Goal: Task Accomplishment & Management: Use online tool/utility

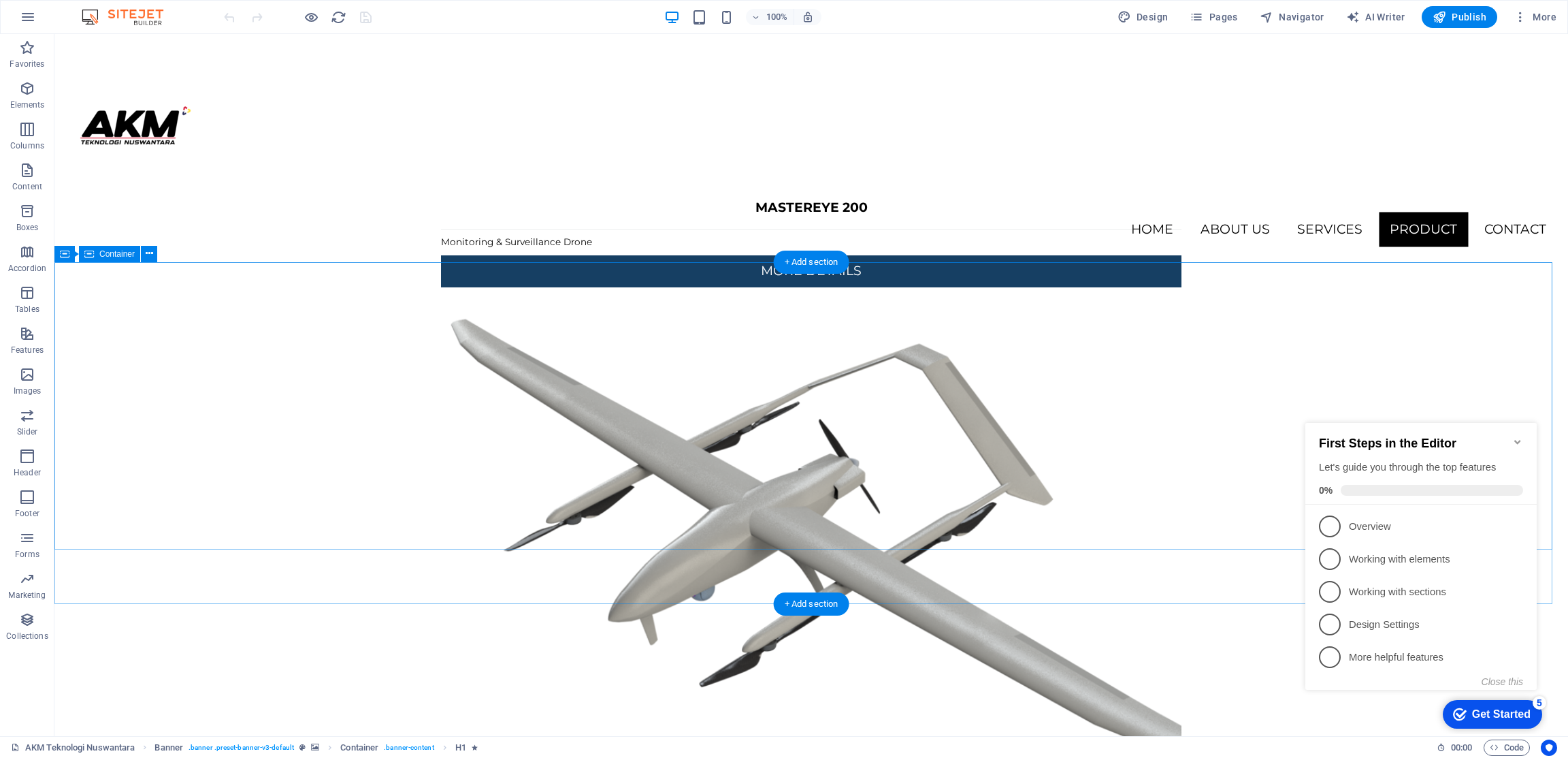
scroll to position [3409, 0]
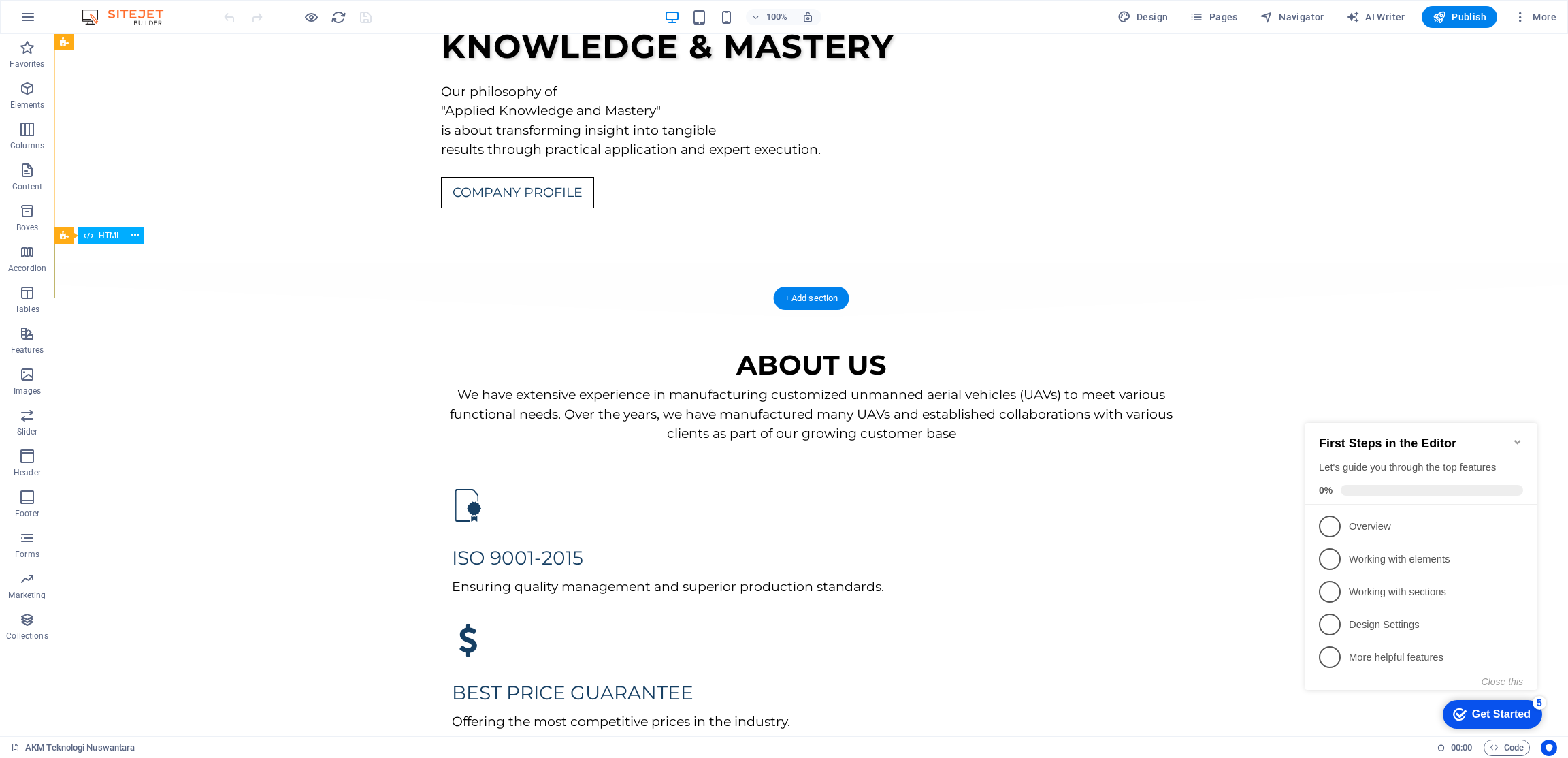
scroll to position [0, 0]
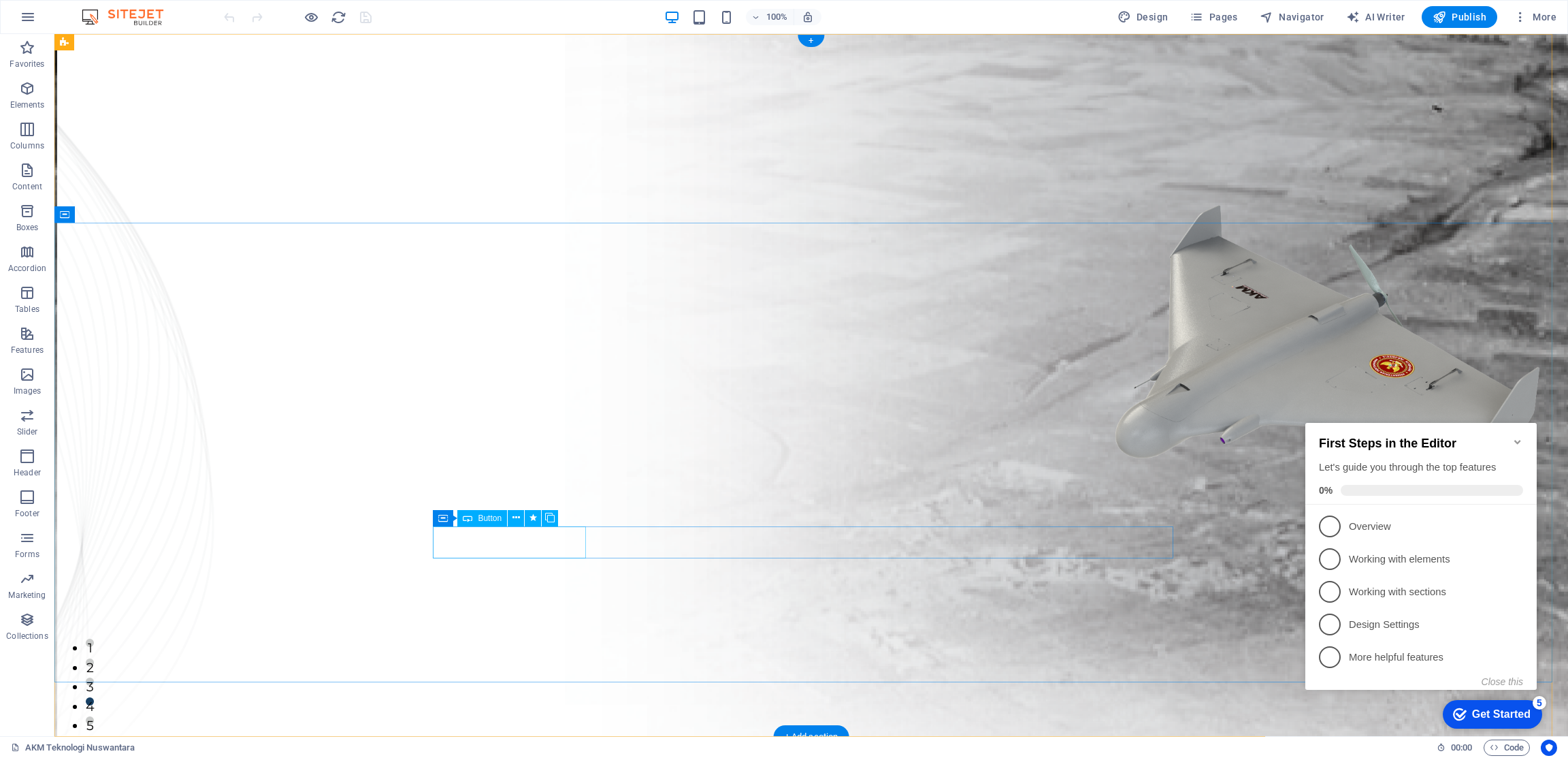
click at [492, 520] on span "Button" at bounding box center [490, 518] width 24 height 9
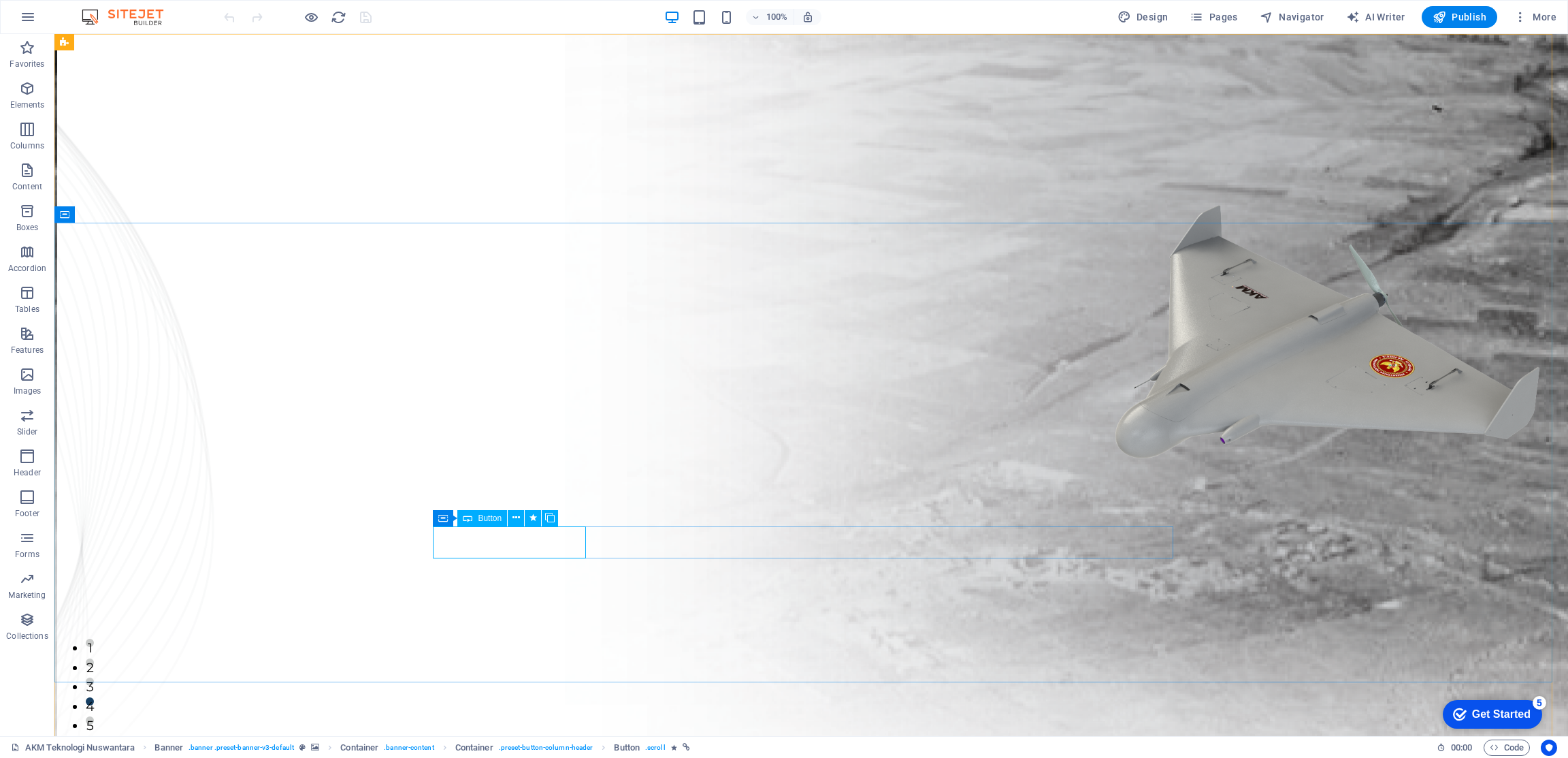
click at [487, 520] on span "Button" at bounding box center [490, 518] width 24 height 9
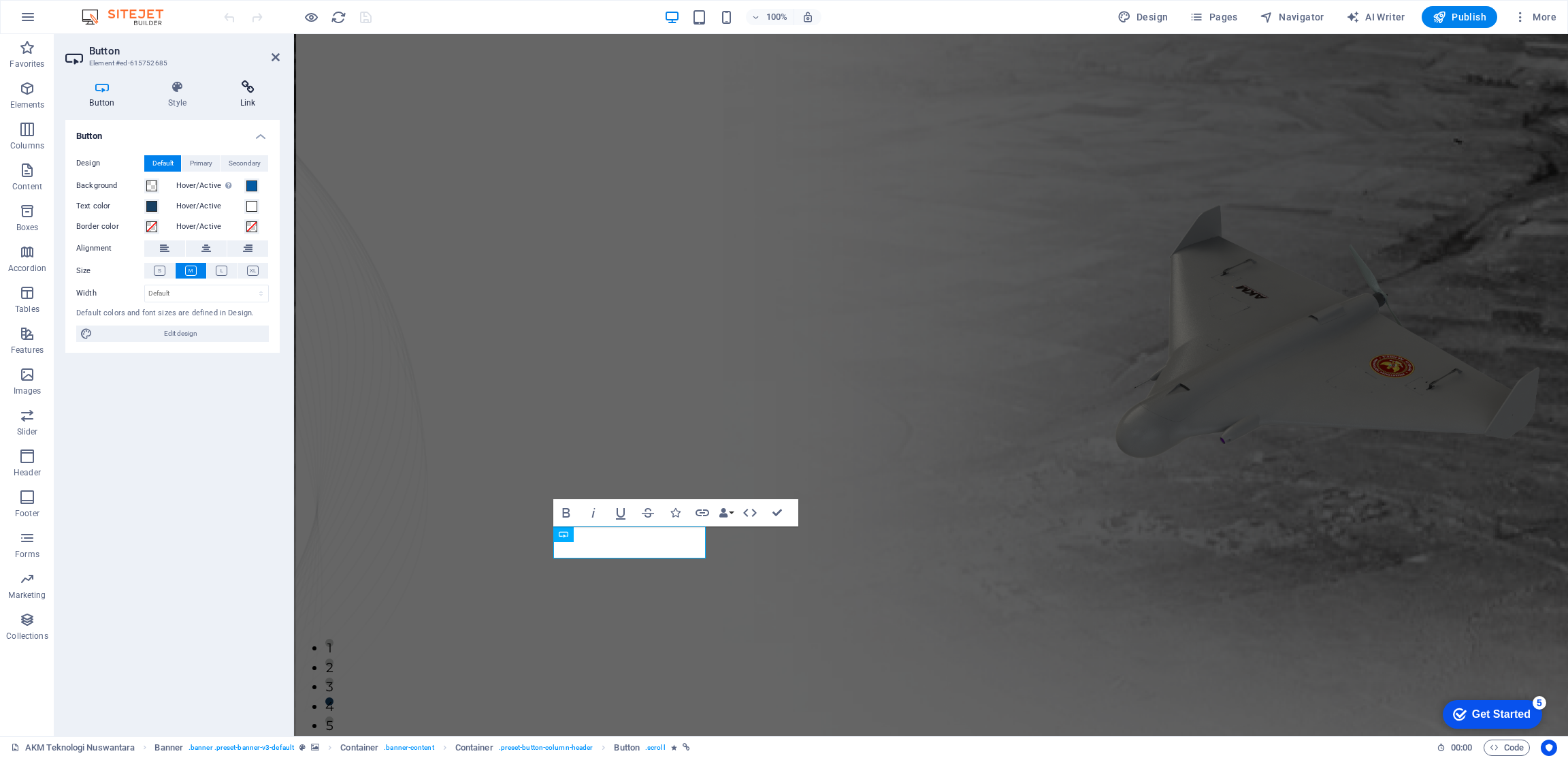
click at [254, 92] on icon at bounding box center [247, 87] width 64 height 14
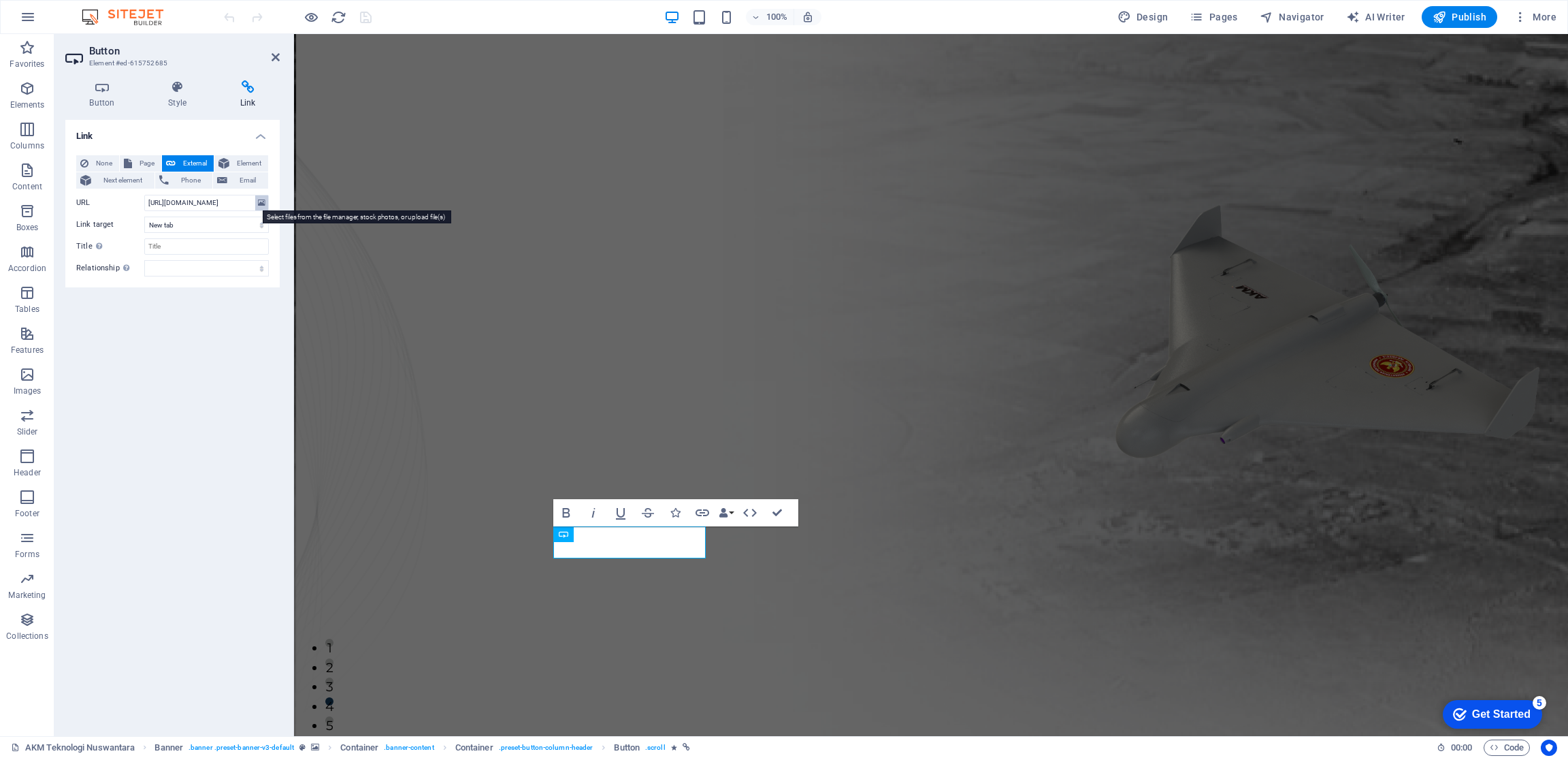
click at [262, 199] on icon at bounding box center [261, 202] width 8 height 15
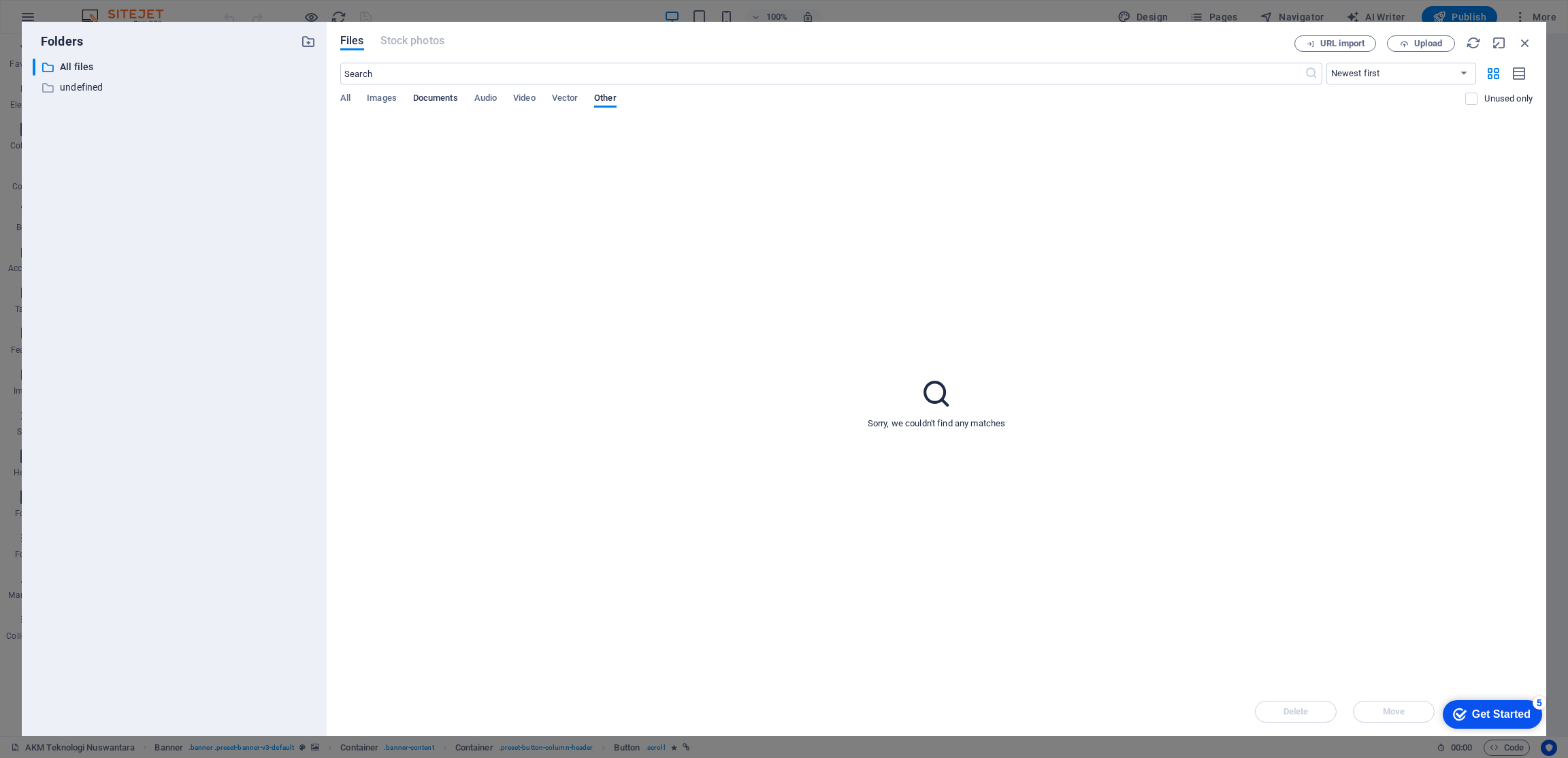
click at [443, 100] on span "Documents" at bounding box center [436, 100] width 45 height 19
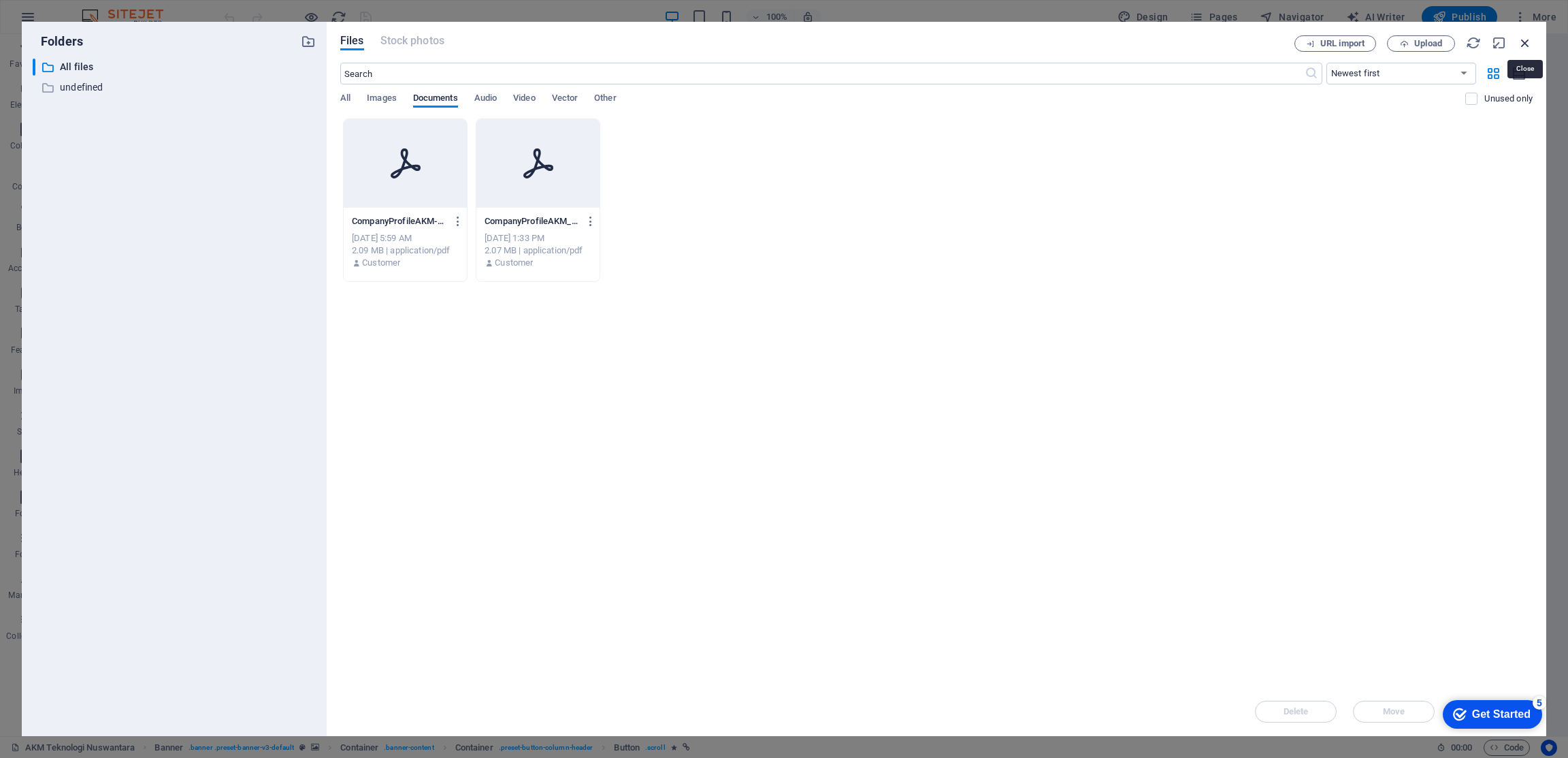
click at [1522, 42] on icon "button" at bounding box center [1525, 42] width 15 height 15
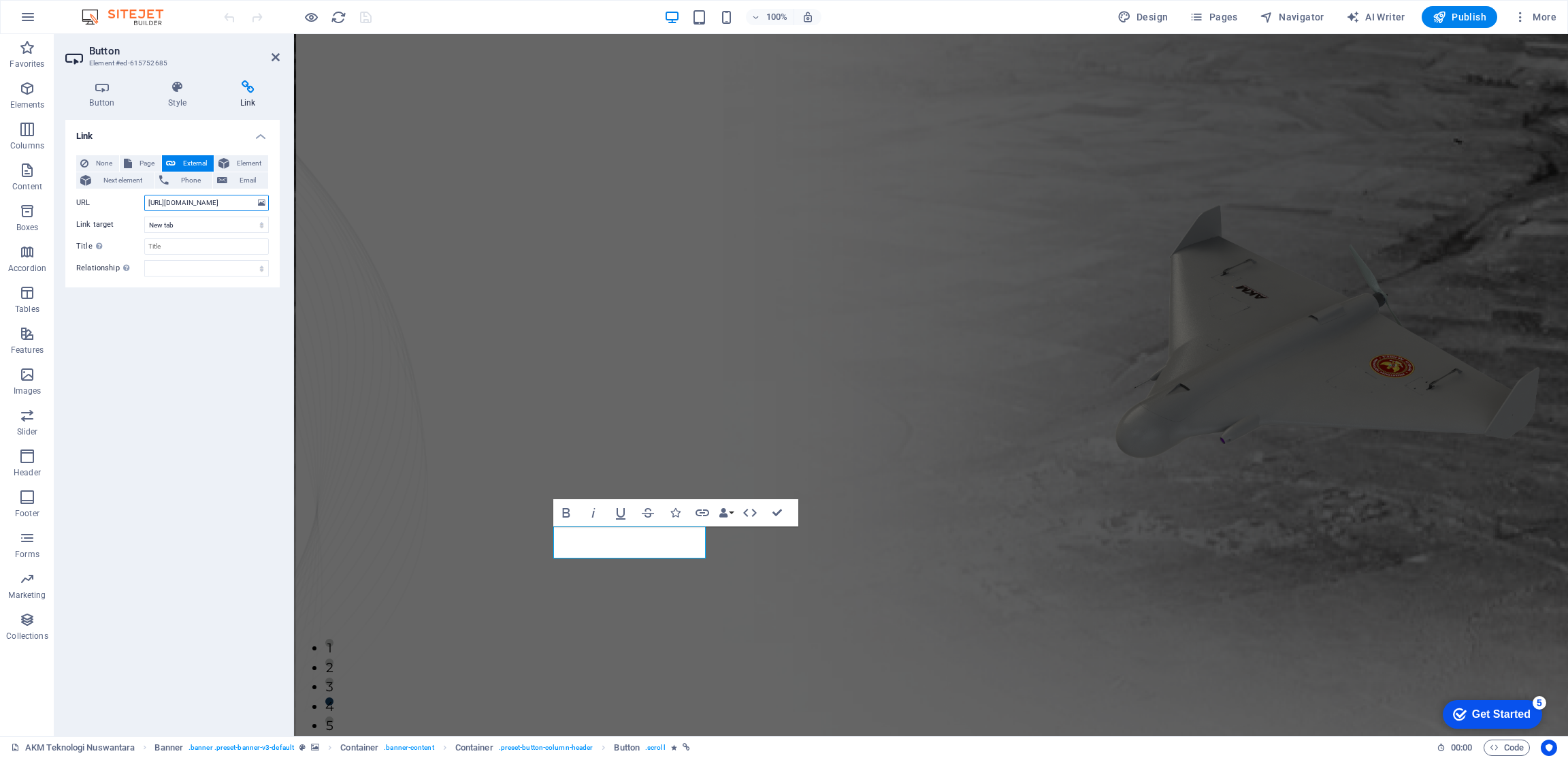
click at [235, 205] on input "https://cdn1.site-media.eu/images/document/16984305/CompanyProfileAKM-qPx4MjbYi…" at bounding box center [206, 203] width 125 height 16
click at [158, 373] on div "Link None Page External Element Next element Phone Email Page AKM Teknologi Nus…" at bounding box center [173, 422] width 215 height 605
click at [103, 94] on icon at bounding box center [102, 87] width 74 height 14
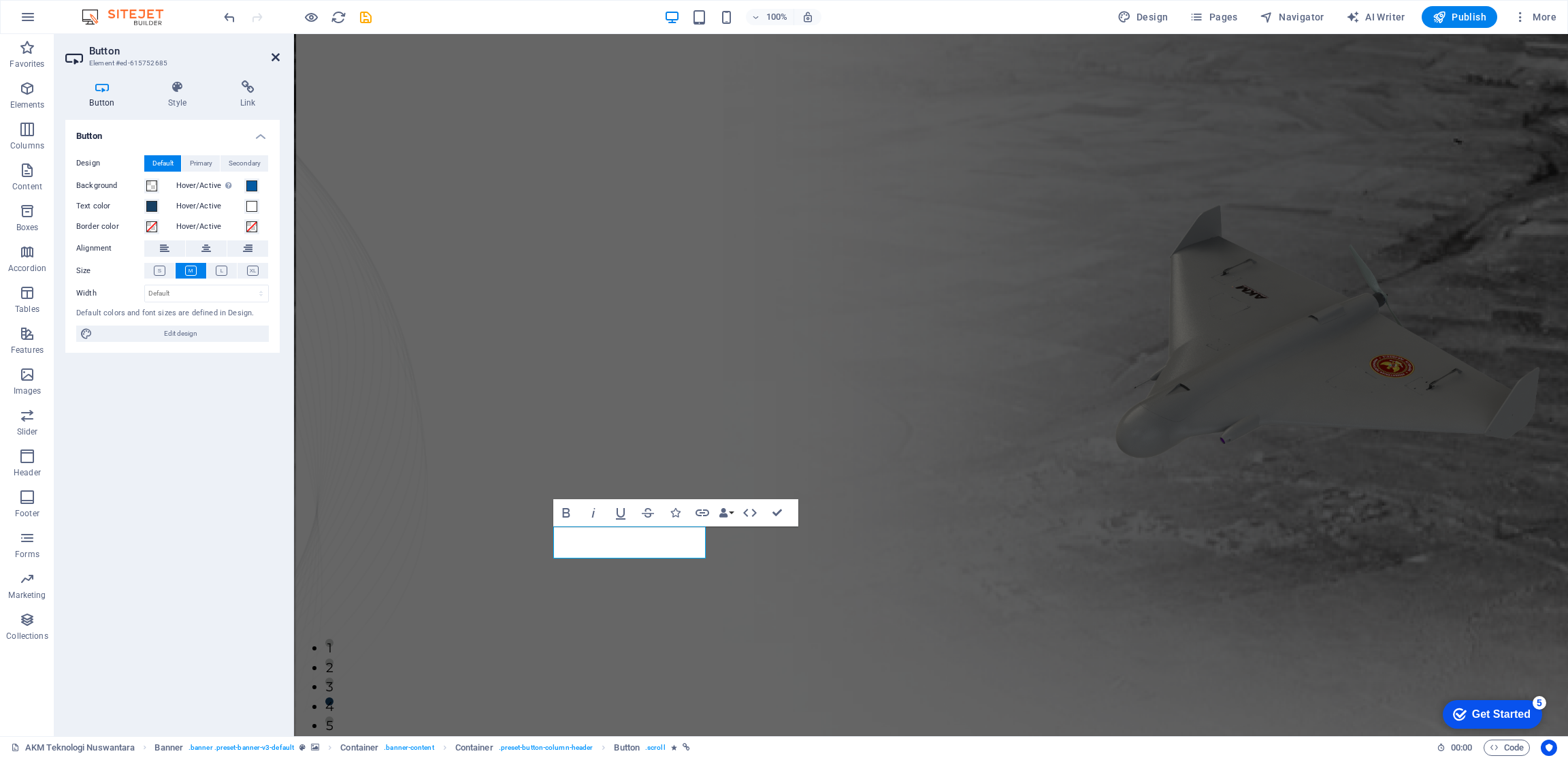
click at [276, 61] on icon at bounding box center [276, 57] width 9 height 11
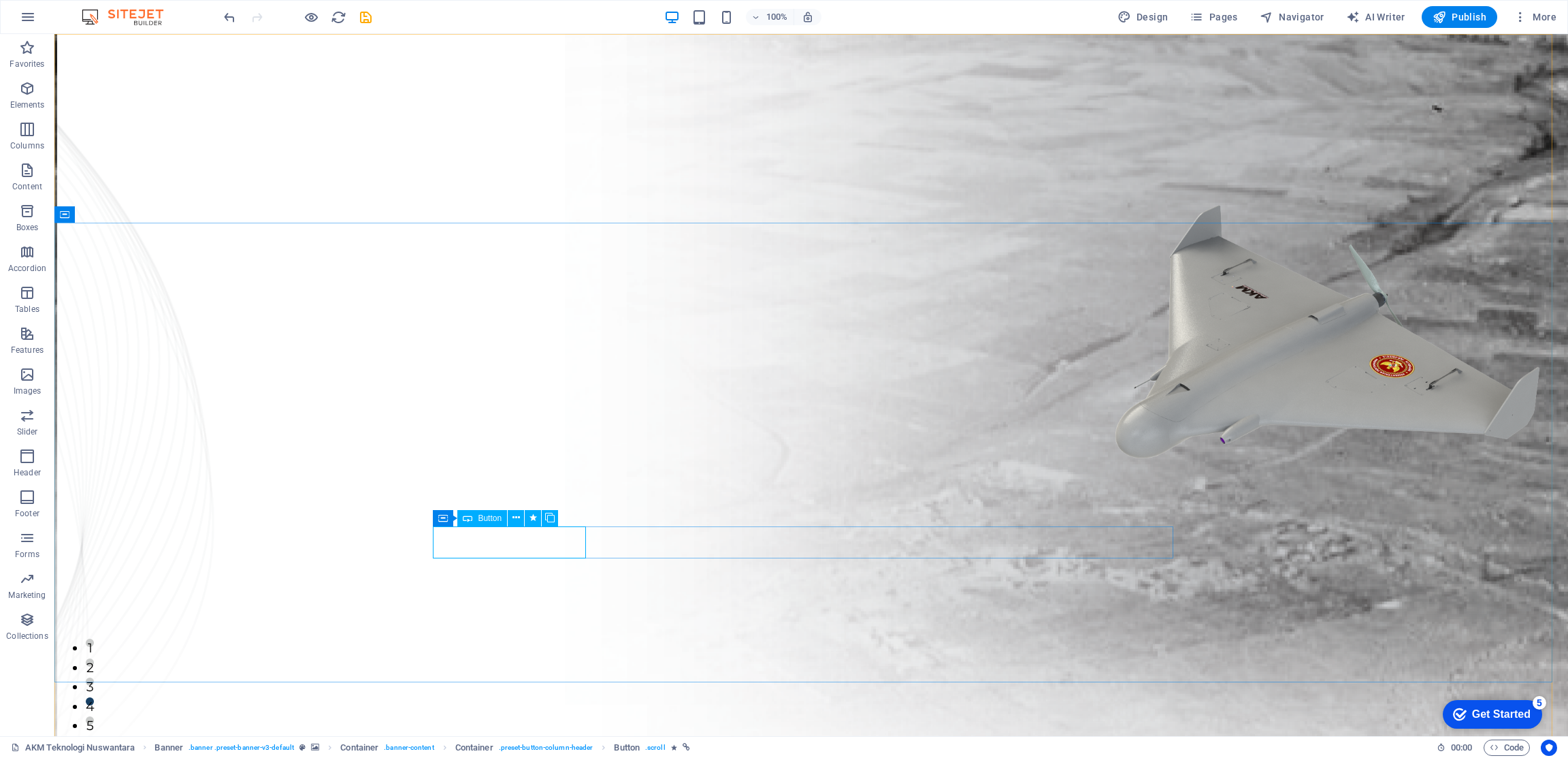
click at [487, 520] on span "Button" at bounding box center [490, 518] width 24 height 9
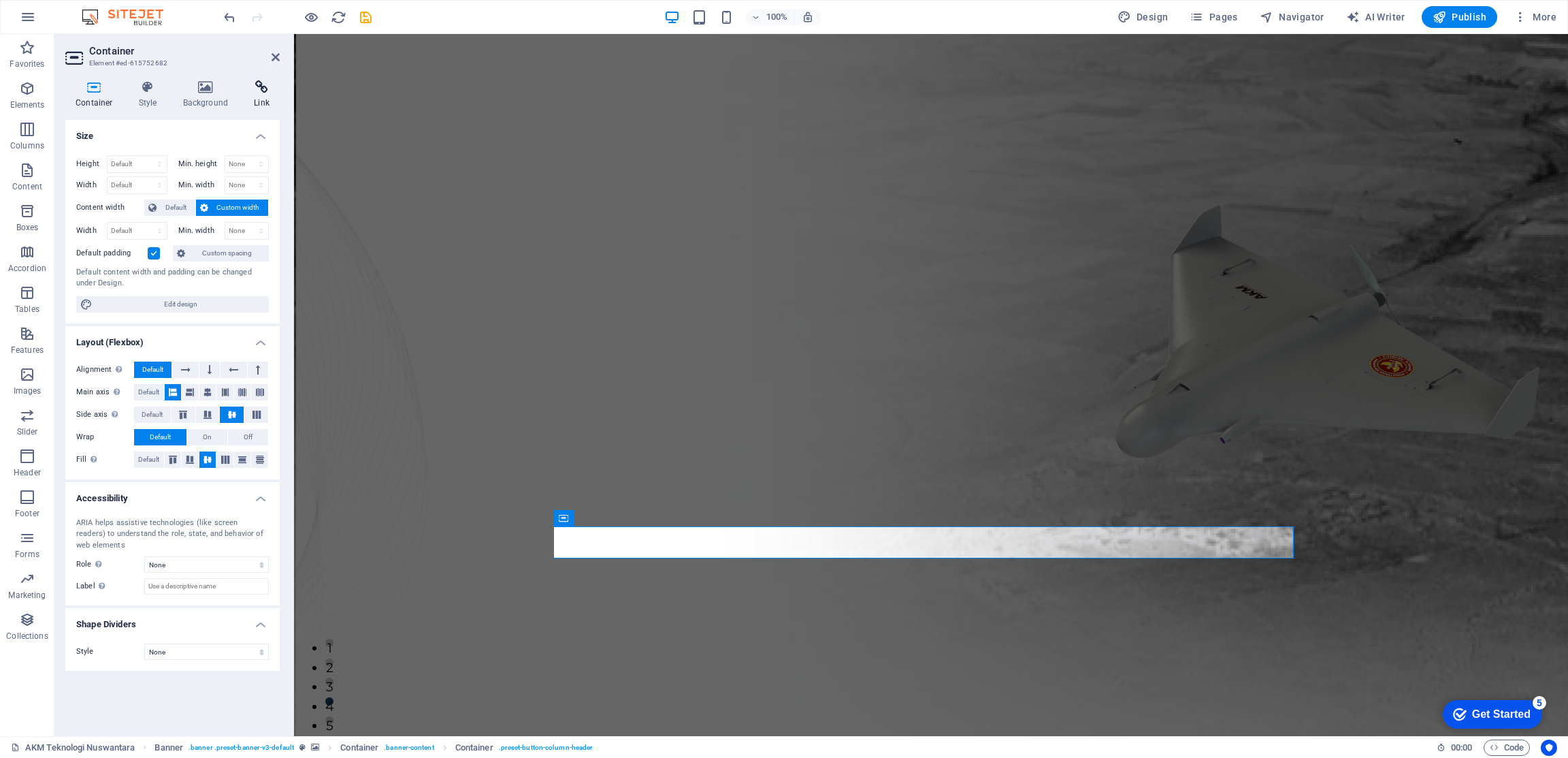
click at [254, 96] on h4 "Link" at bounding box center [262, 94] width 36 height 28
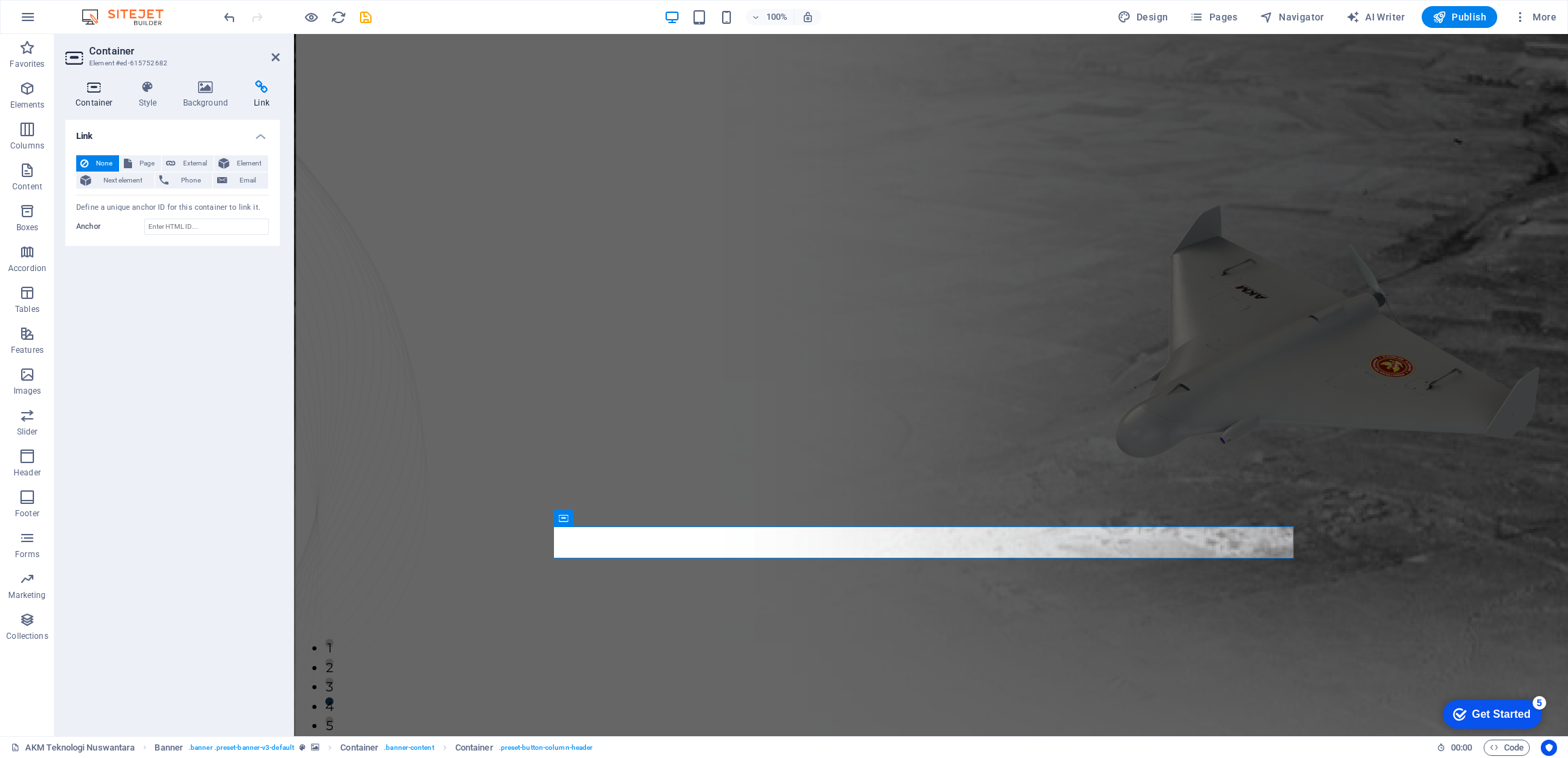
click at [93, 94] on icon at bounding box center [94, 87] width 58 height 14
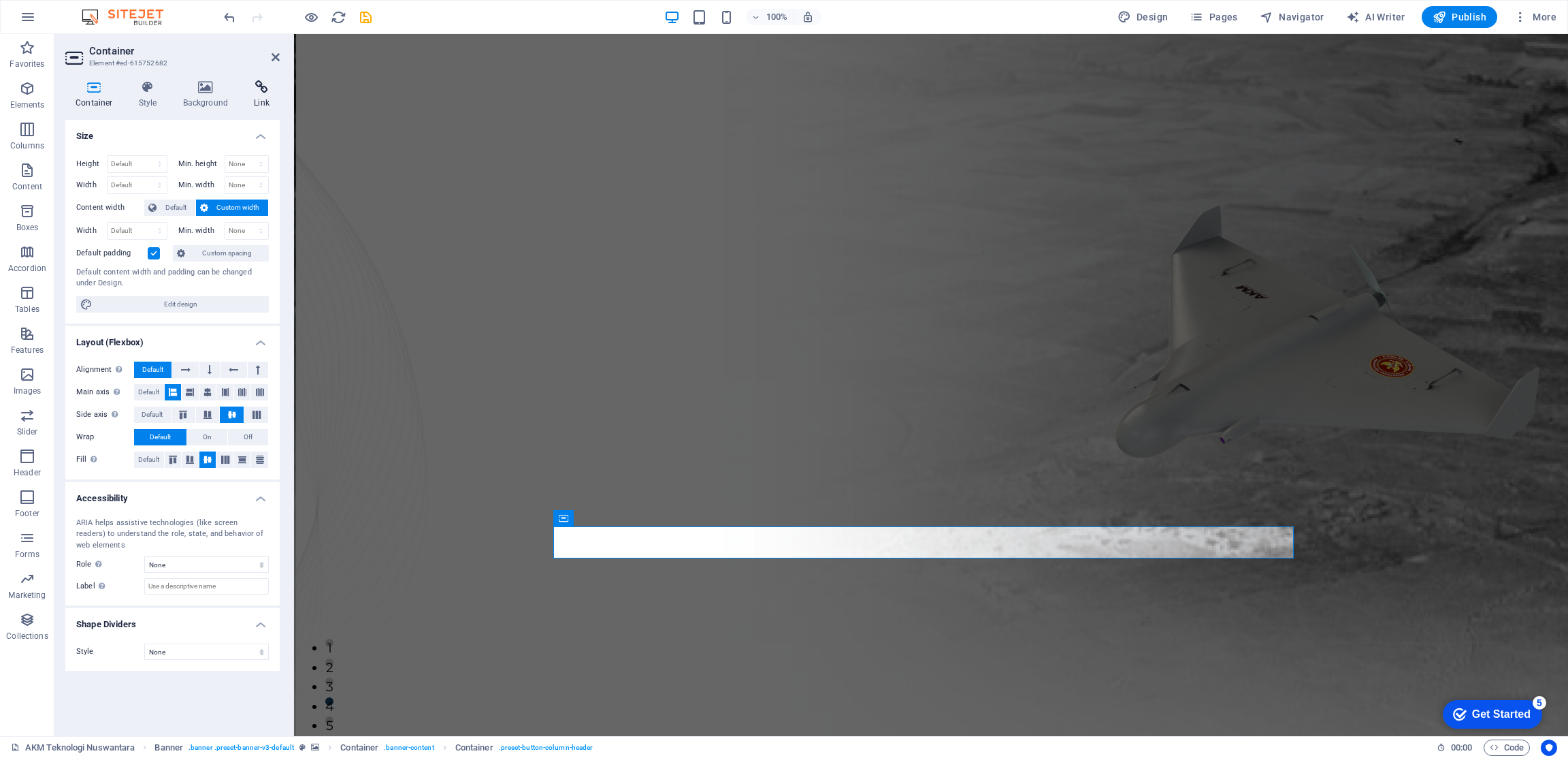
click at [259, 101] on h4 "Link" at bounding box center [262, 94] width 36 height 28
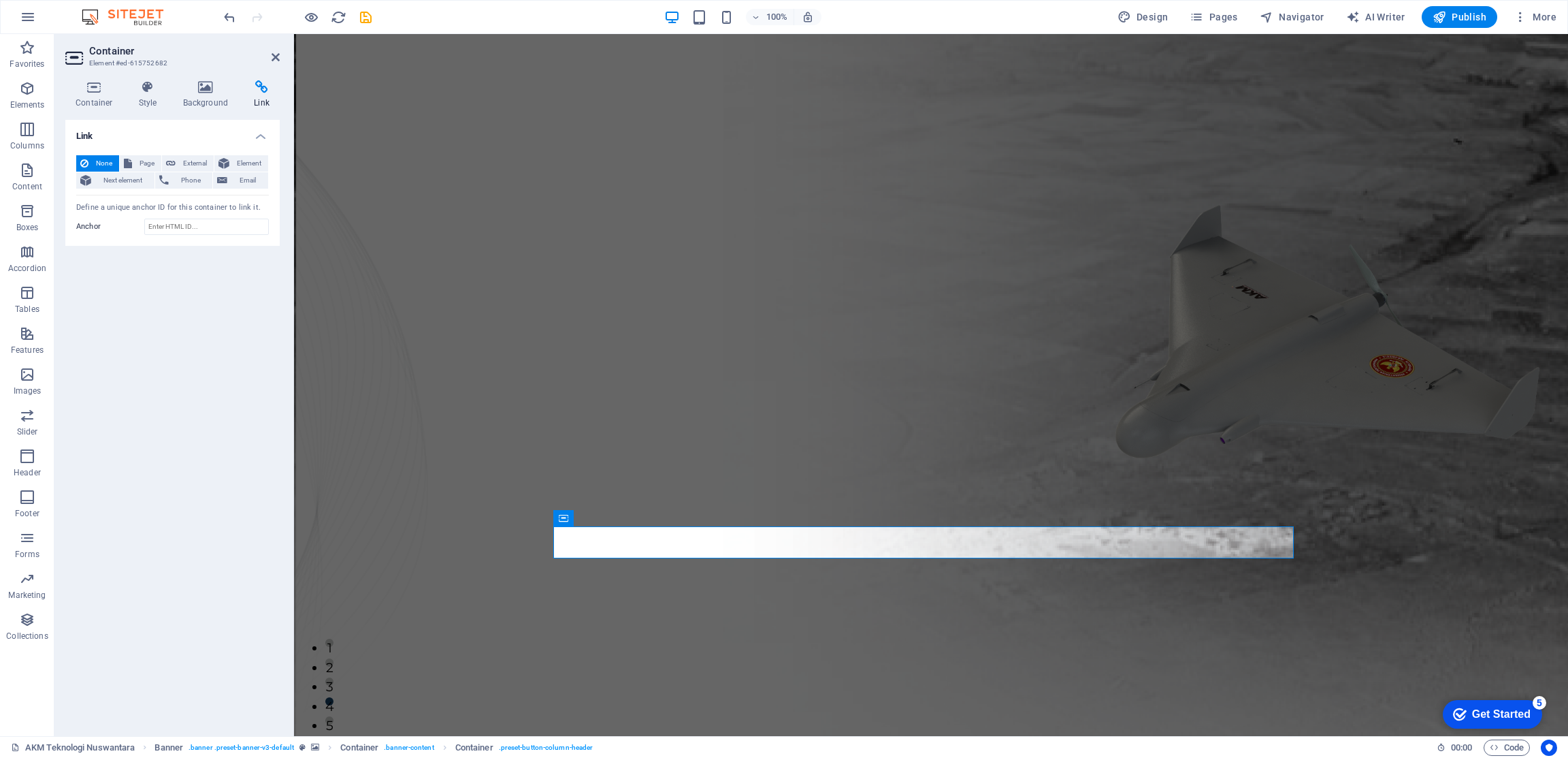
click at [279, 64] on header "Container Element #ed-615752682" at bounding box center [173, 52] width 215 height 35
click at [277, 58] on icon at bounding box center [276, 57] width 9 height 11
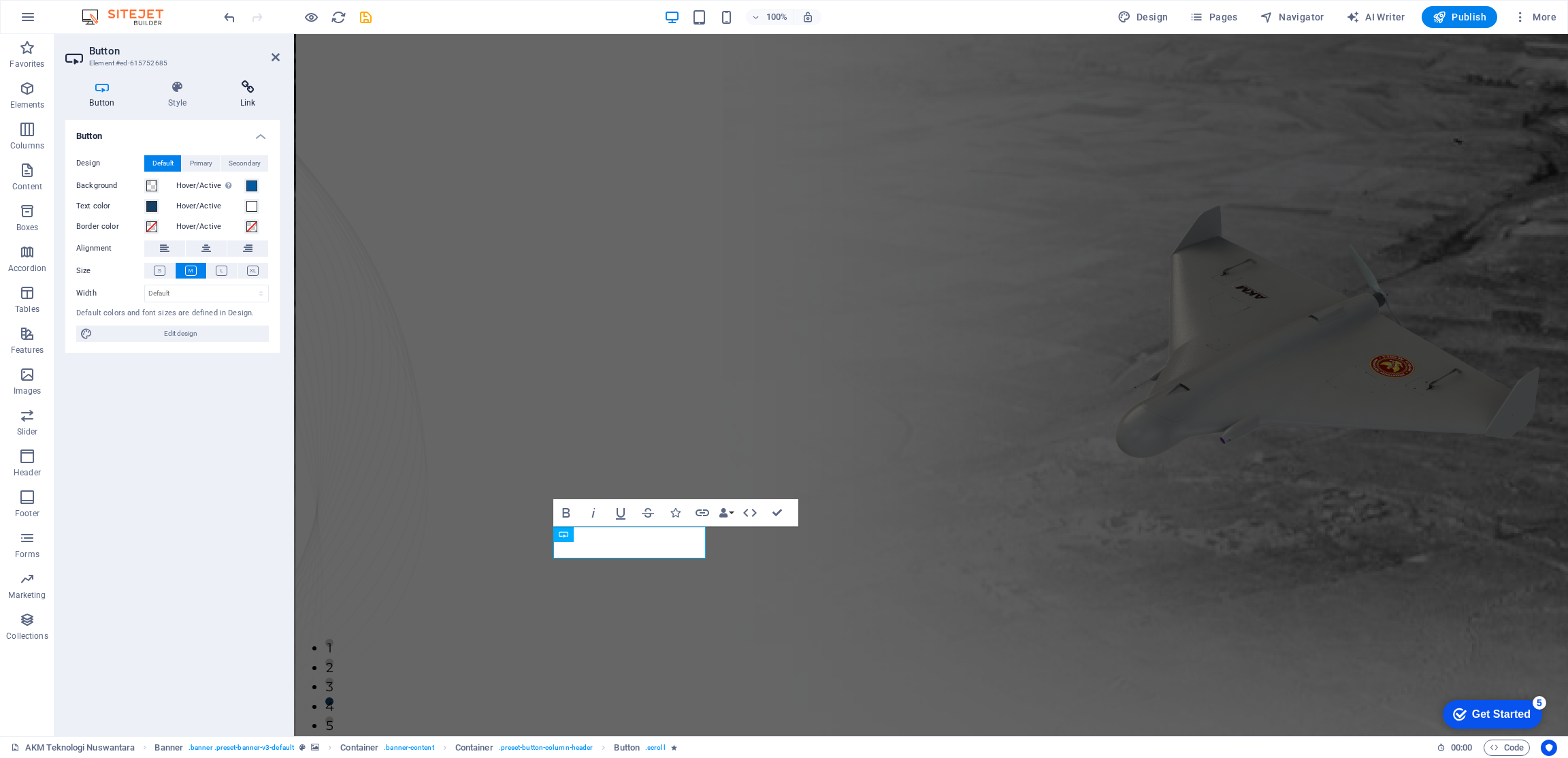
click at [260, 92] on icon at bounding box center [247, 87] width 64 height 14
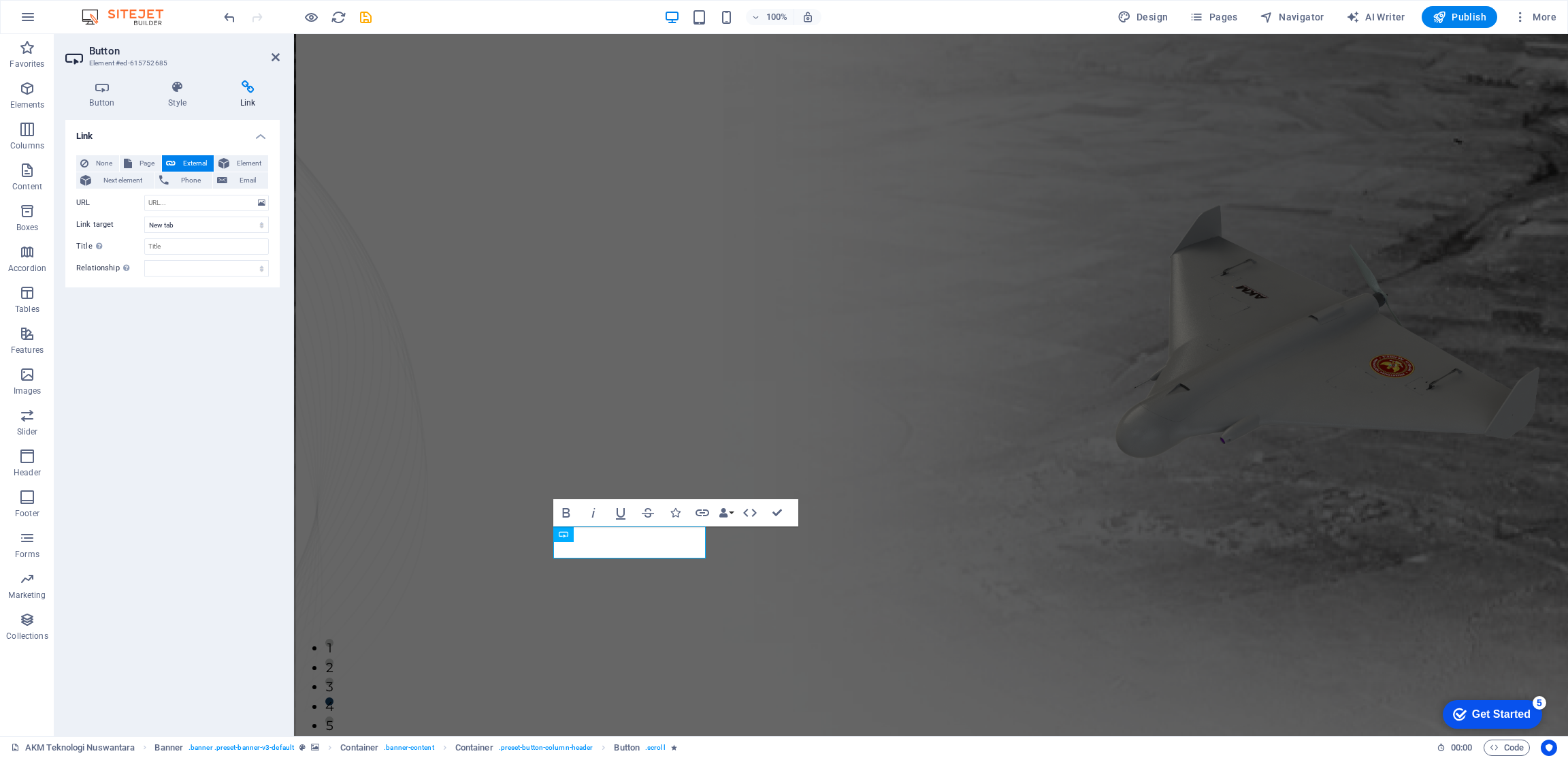
click at [182, 443] on div "Link None Page External Element Next element Phone Email Page AKM Teknologi Nus…" at bounding box center [173, 422] width 215 height 605
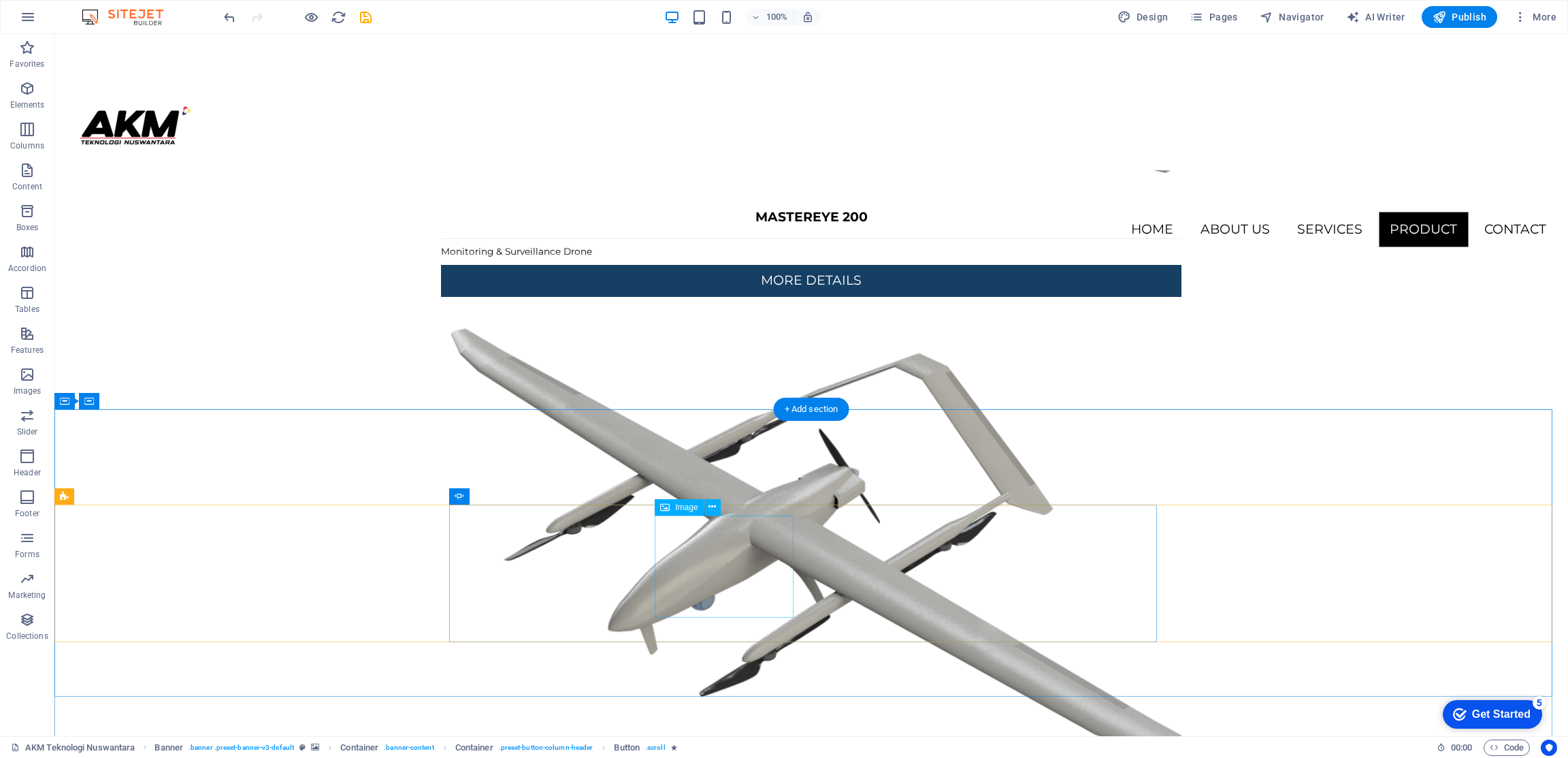
scroll to position [3409, 0]
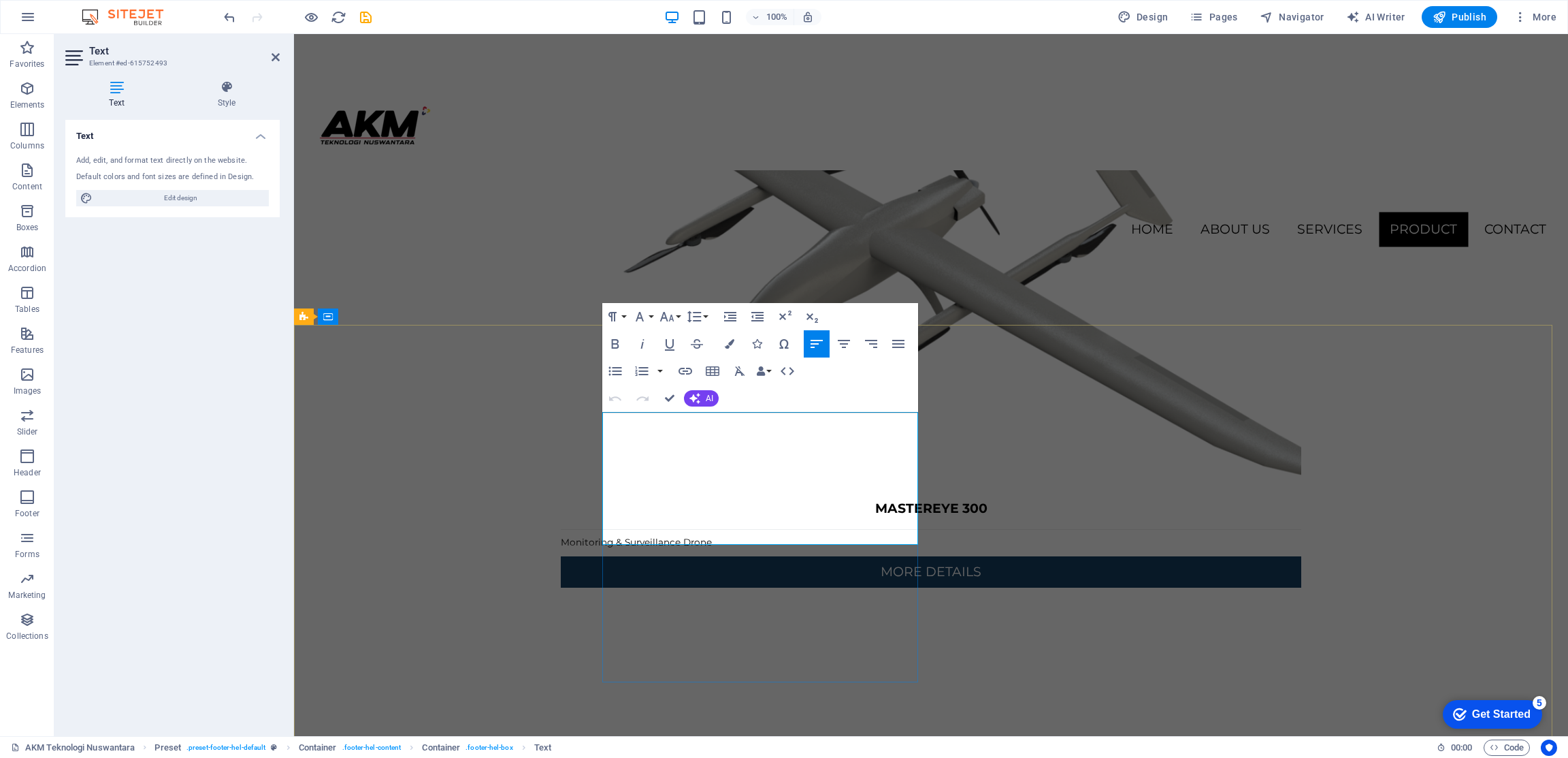
drag, startPoint x: 680, startPoint y: 490, endPoint x: 606, endPoint y: 438, distance: 90.4
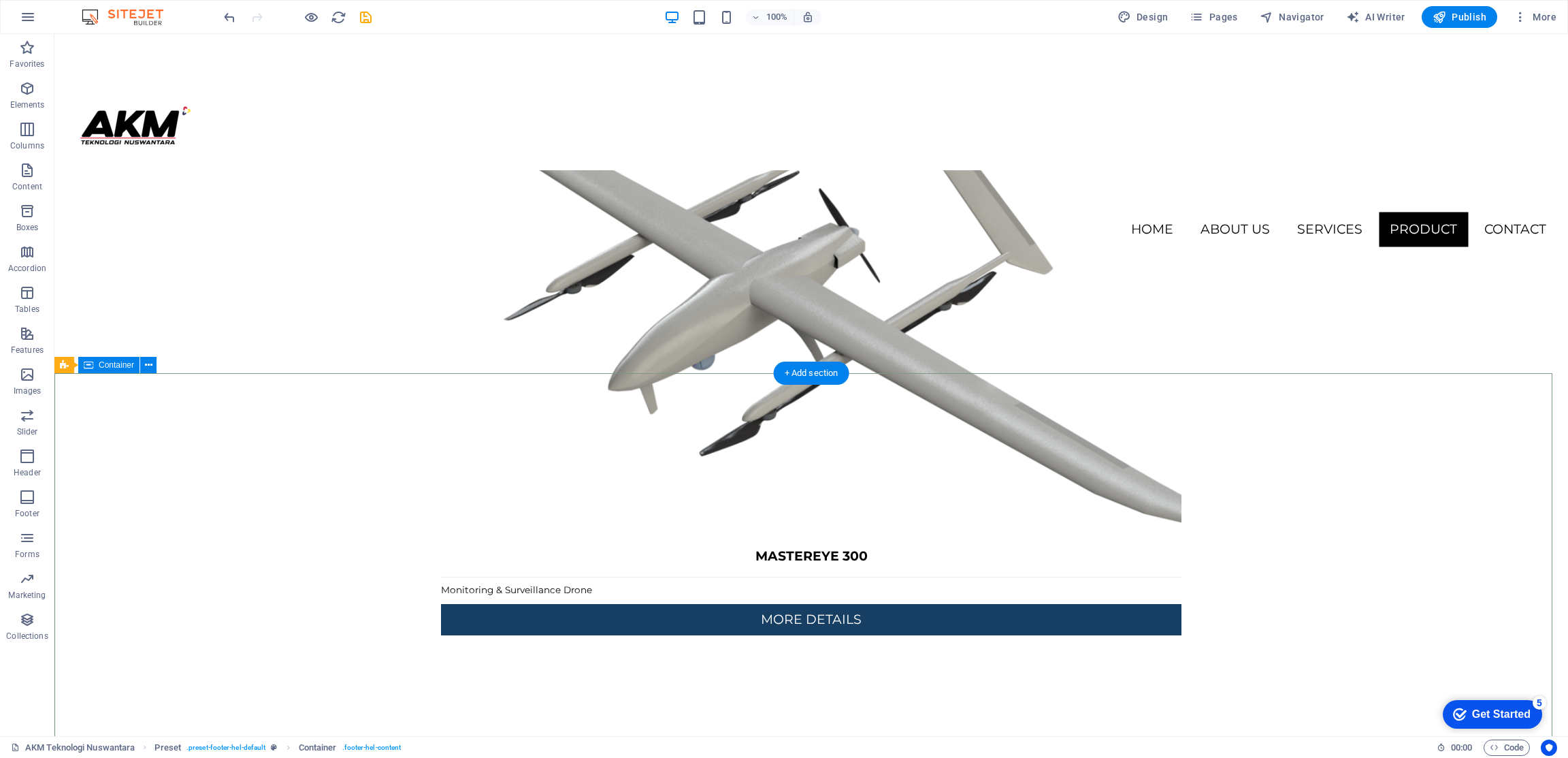
scroll to position [3353, 0]
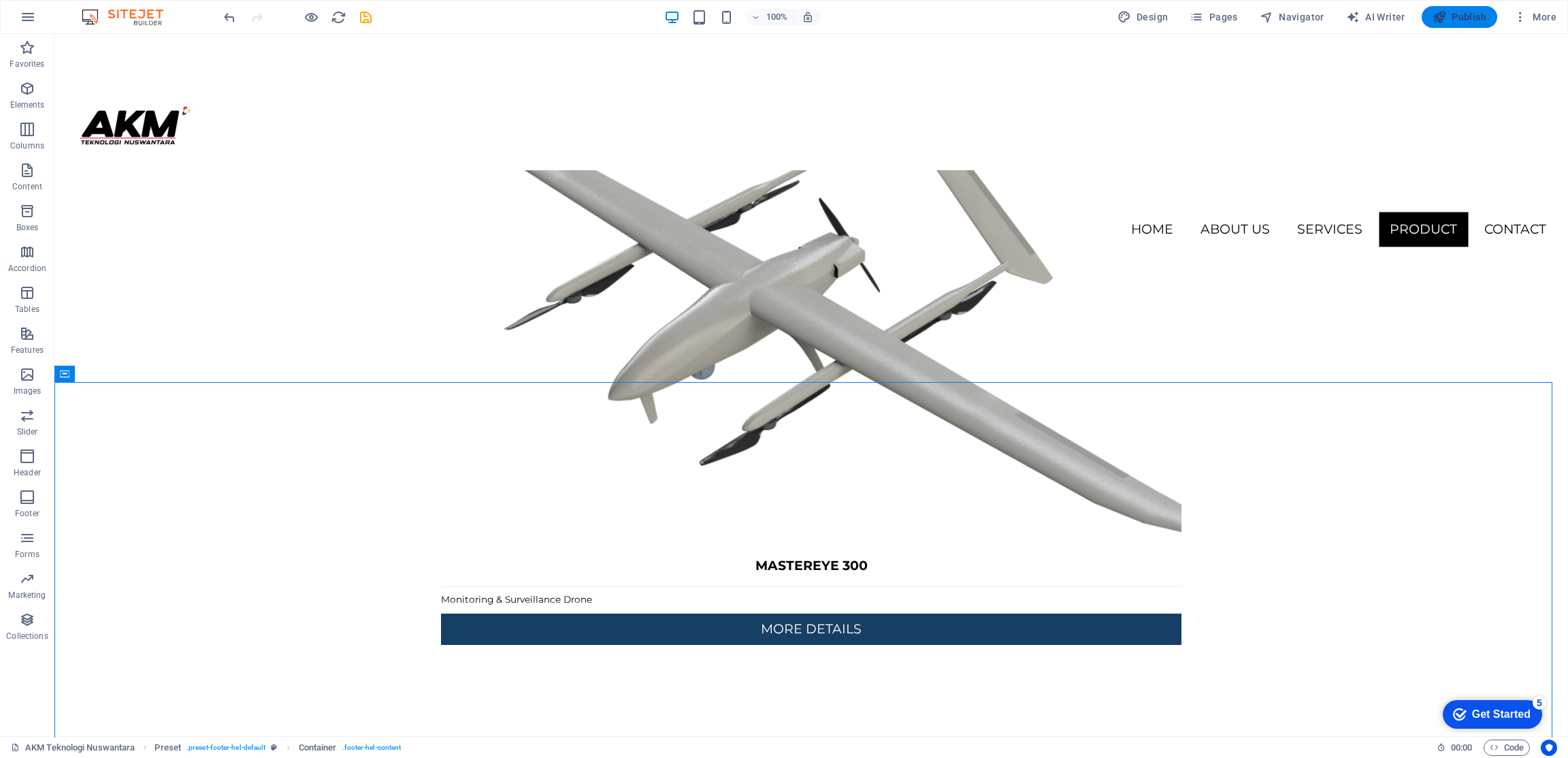
click at [1453, 7] on button "Publish" at bounding box center [1460, 16] width 76 height 21
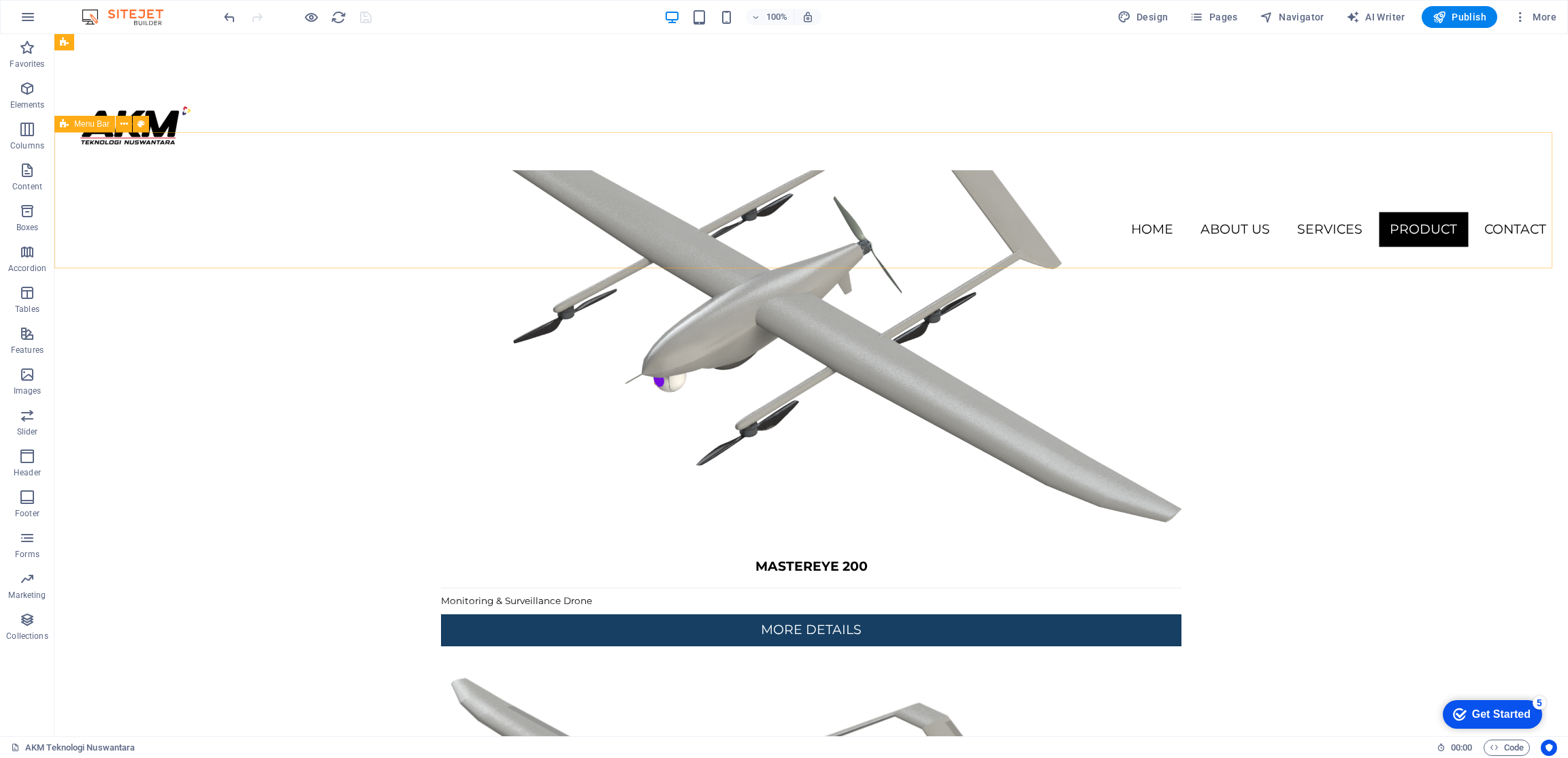
scroll to position [2753, 0]
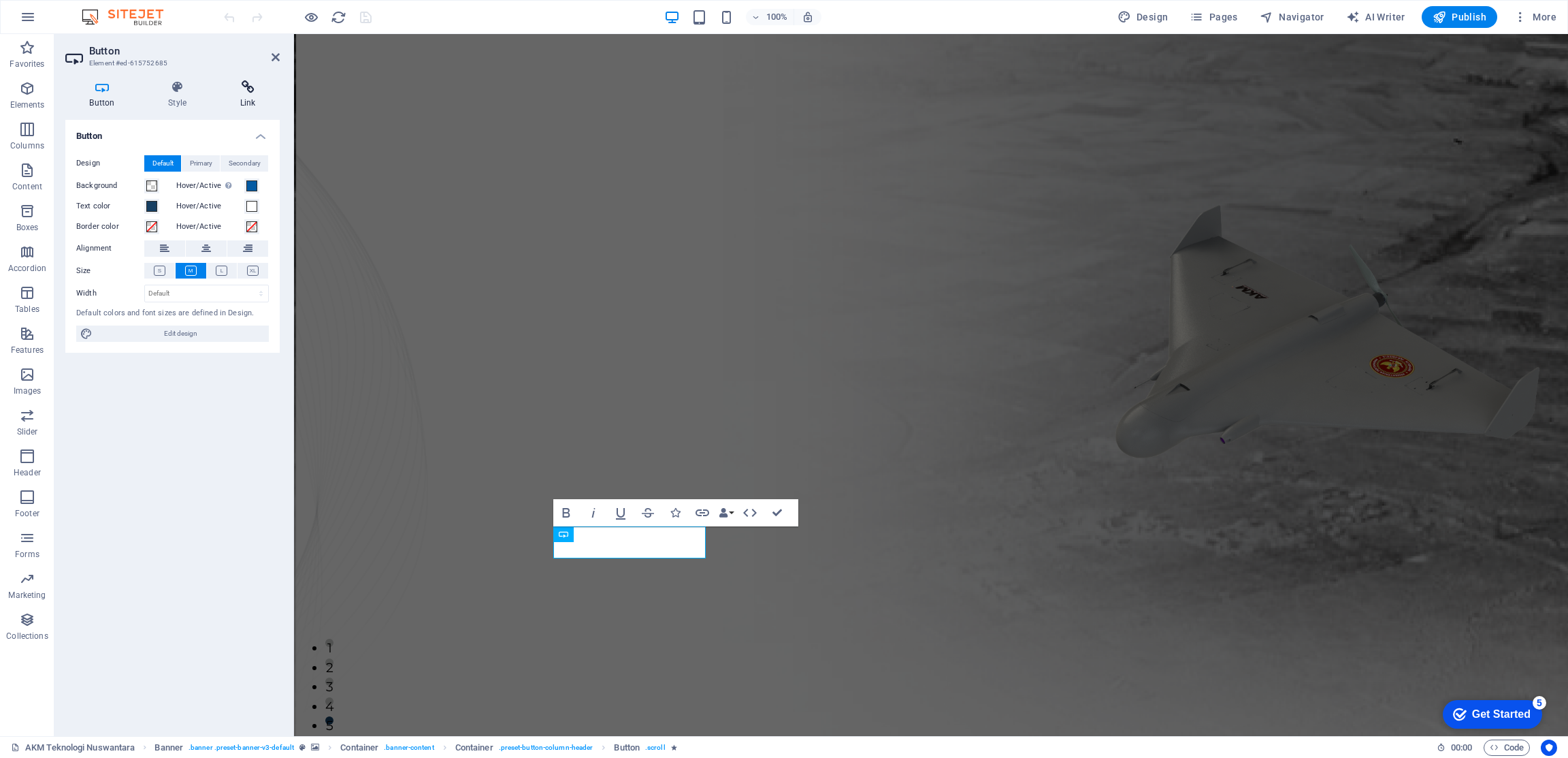
click at [234, 83] on icon at bounding box center [247, 87] width 64 height 14
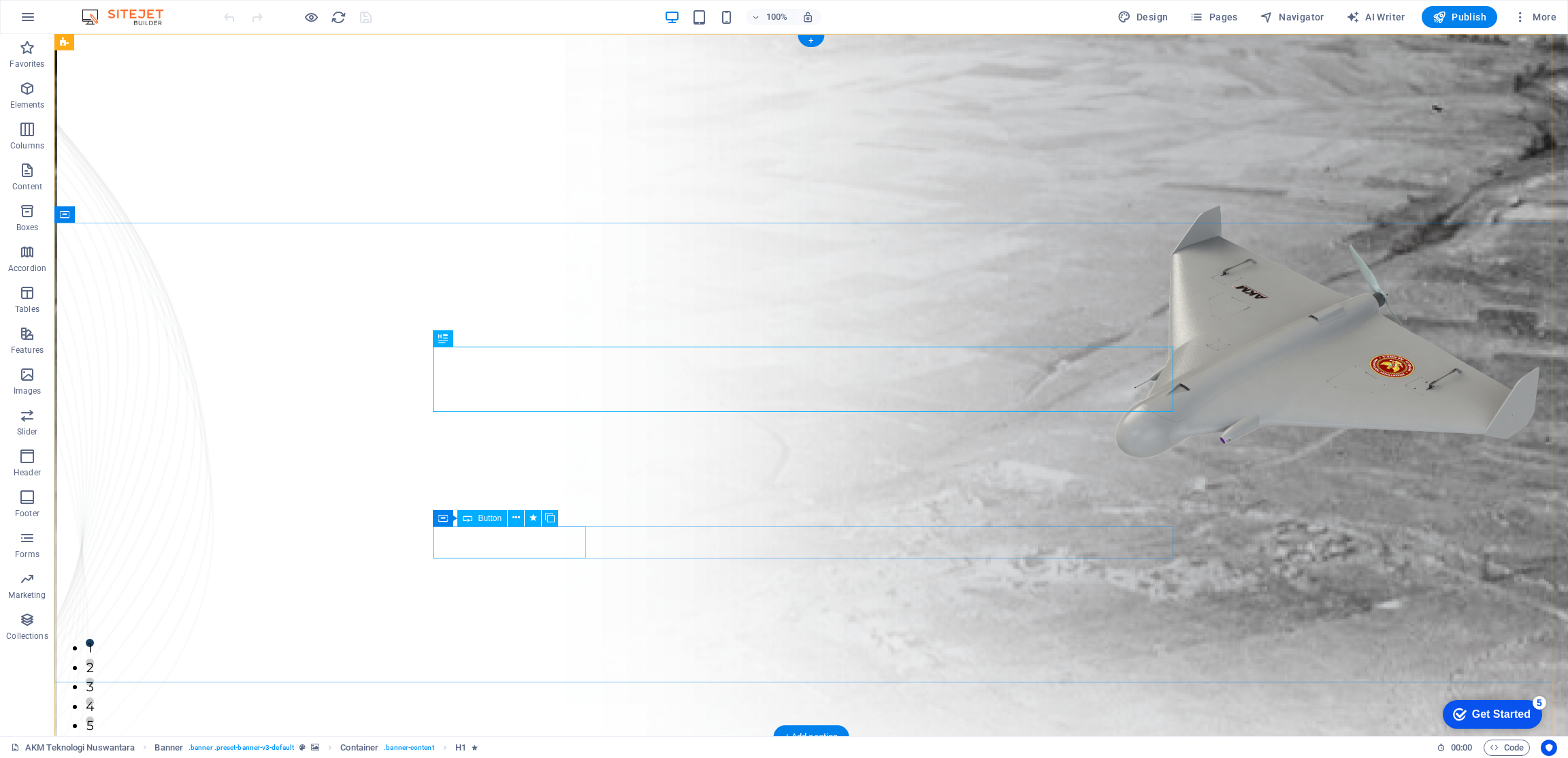
click at [479, 526] on div "Button" at bounding box center [482, 517] width 50 height 16
drag, startPoint x: 424, startPoint y: 492, endPoint x: 479, endPoint y: 526, distance: 64.7
click at [479, 526] on div "Button" at bounding box center [482, 517] width 50 height 16
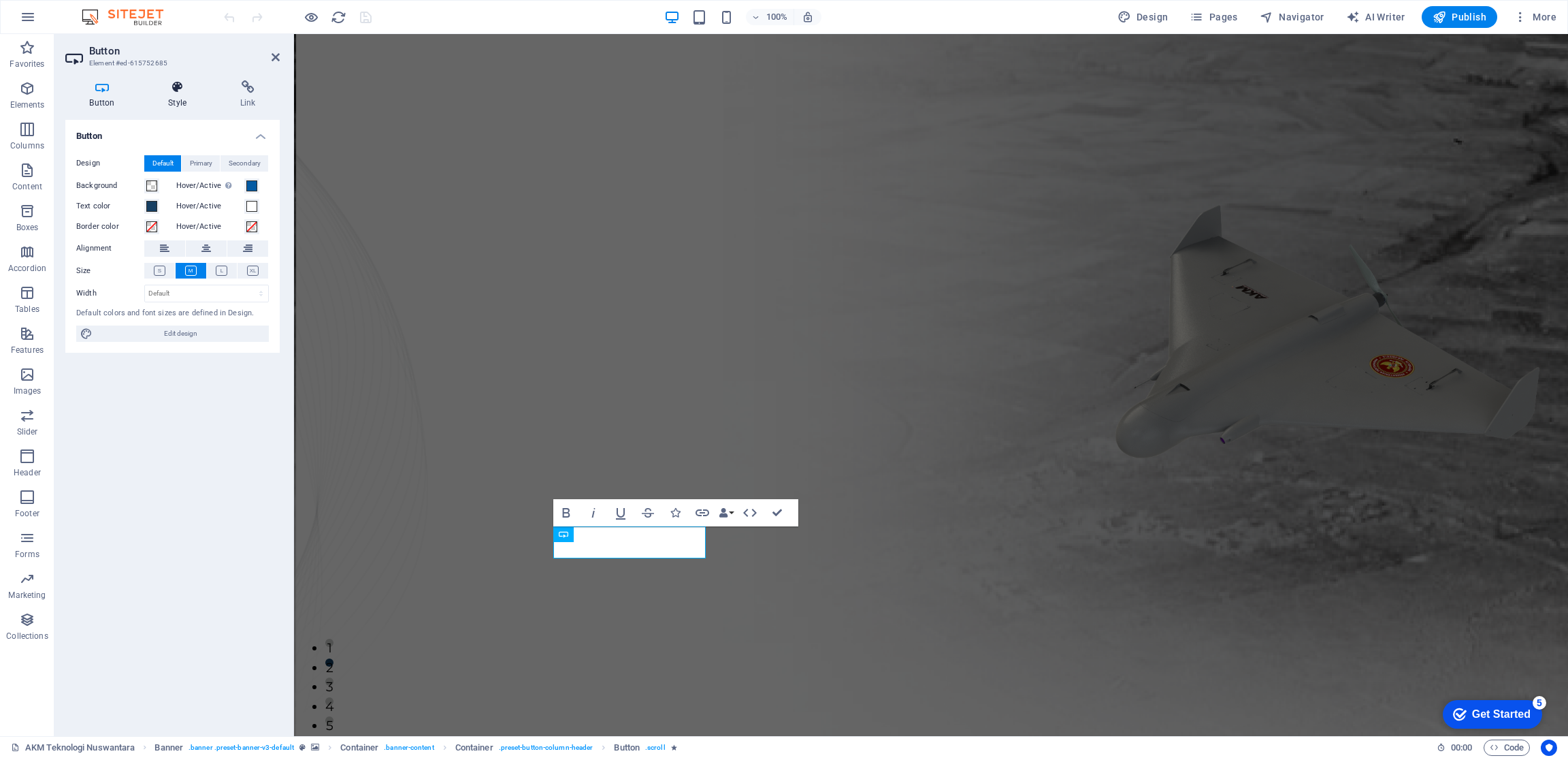
click at [198, 94] on icon at bounding box center [178, 87] width 67 height 14
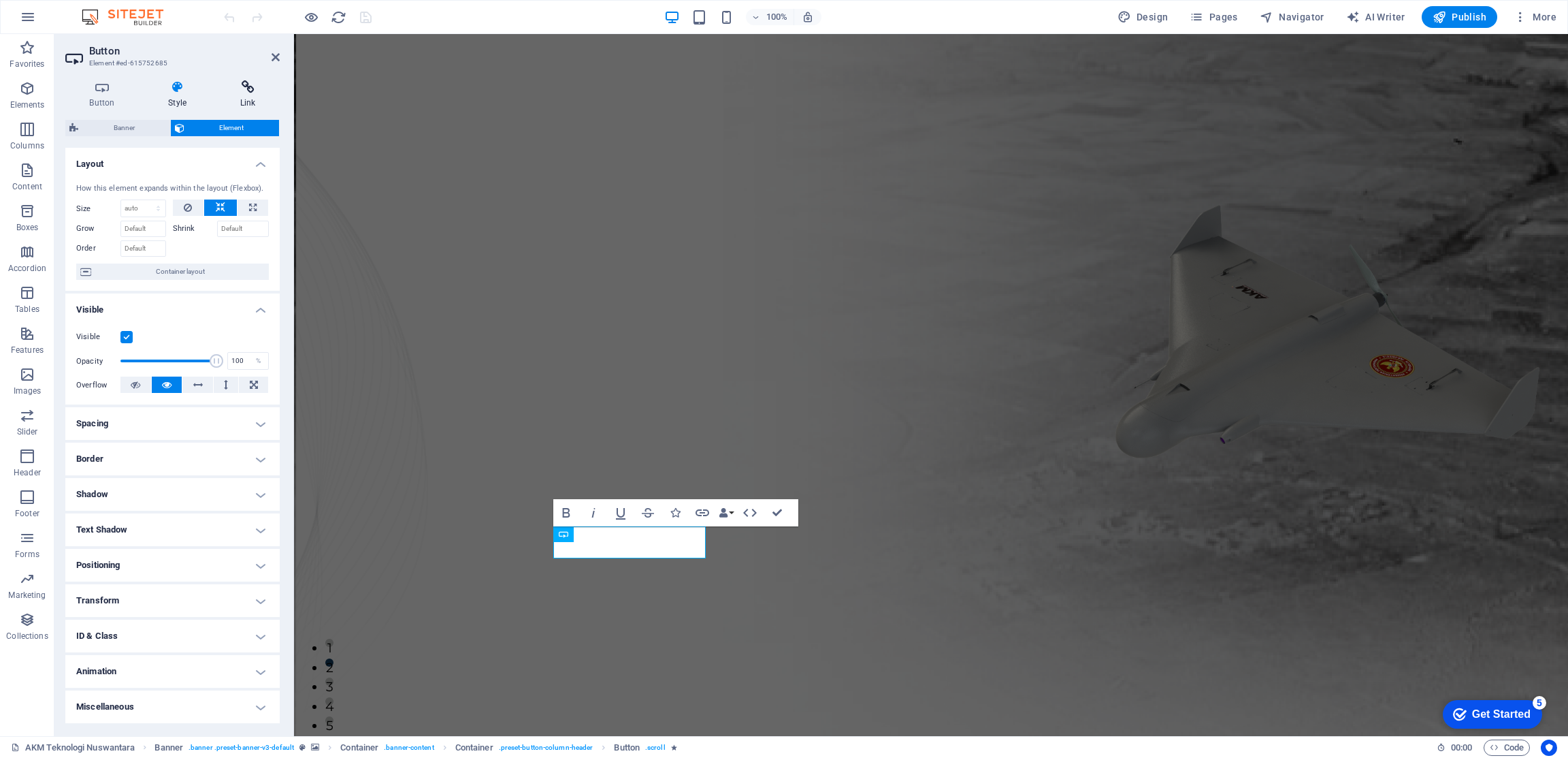
click at [247, 91] on icon at bounding box center [247, 87] width 64 height 14
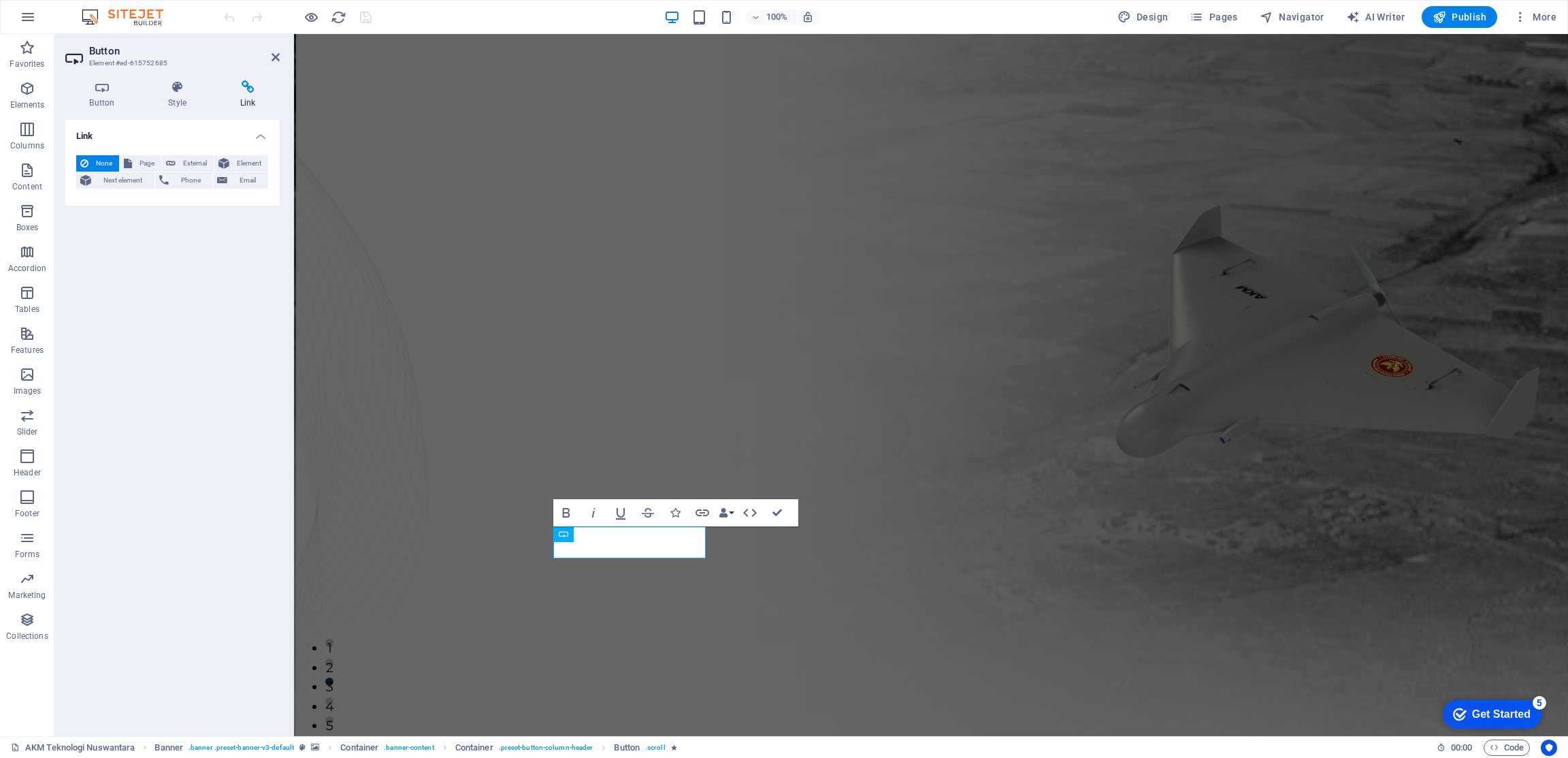
click at [87, 156] on icon at bounding box center [84, 163] width 9 height 16
click at [146, 162] on span "Page" at bounding box center [146, 163] width 21 height 16
select select
click at [188, 165] on span "External" at bounding box center [194, 163] width 30 height 16
select select "blank"
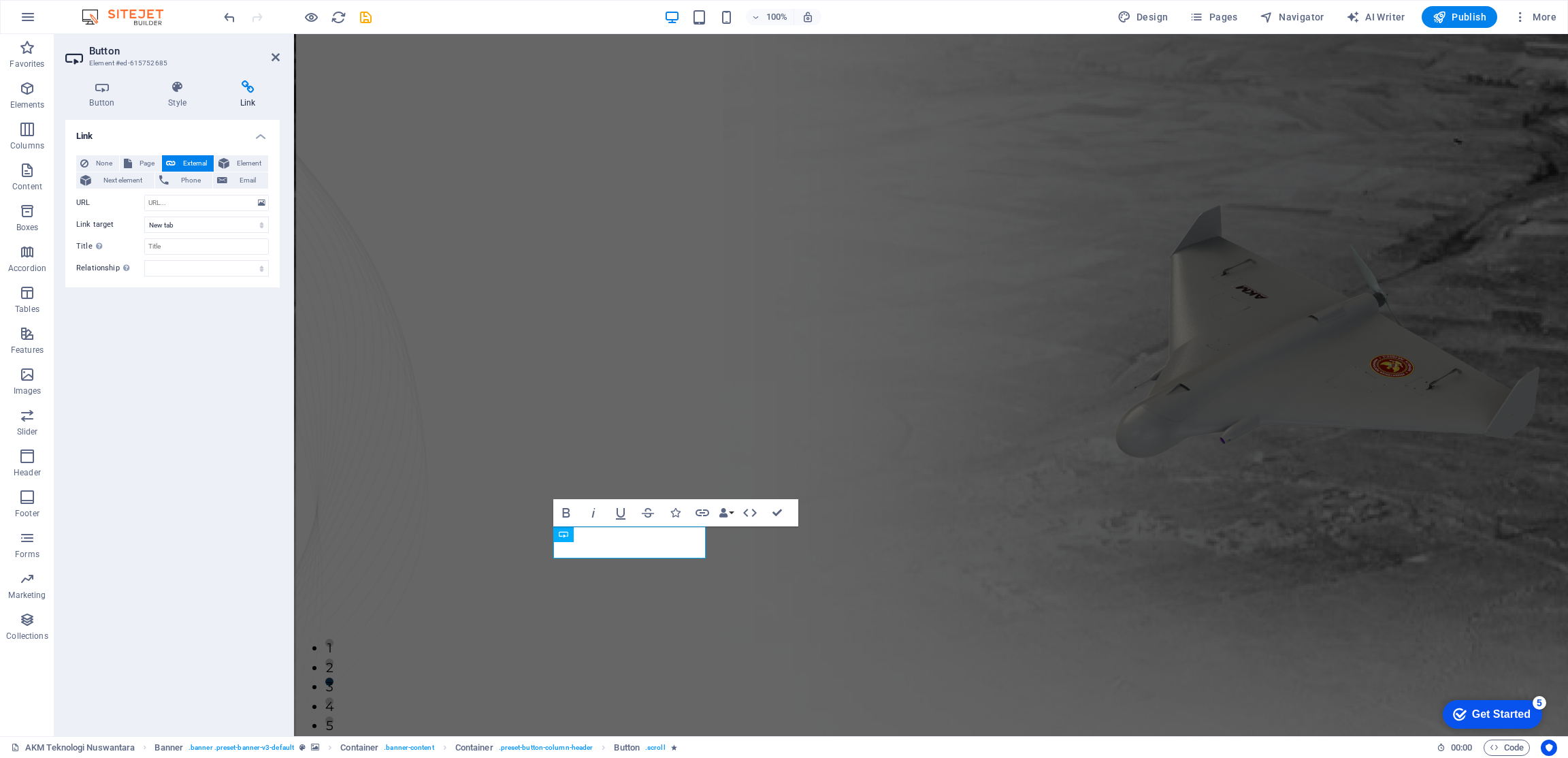
click at [183, 380] on div "Link None Page External Element Next element Phone Email Page AKM Teknologi Nus…" at bounding box center [173, 422] width 215 height 605
